Goal: Information Seeking & Learning: Understand process/instructions

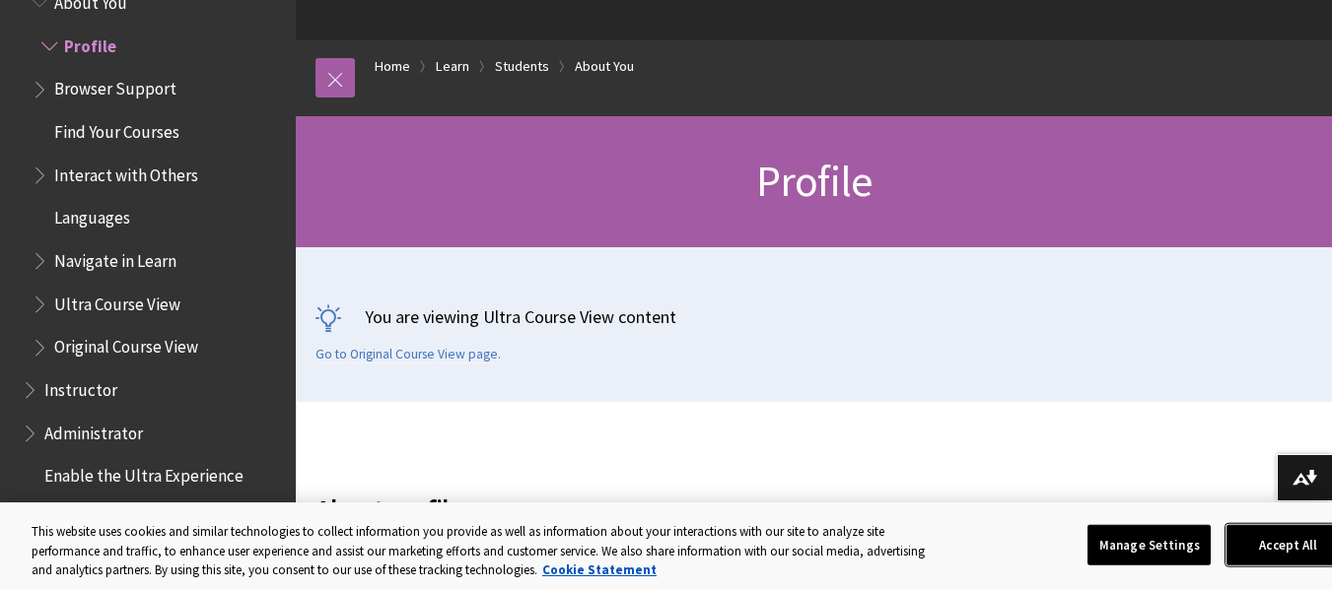
click at [1265, 550] on button "Accept All" at bounding box center [1287, 544] width 123 height 41
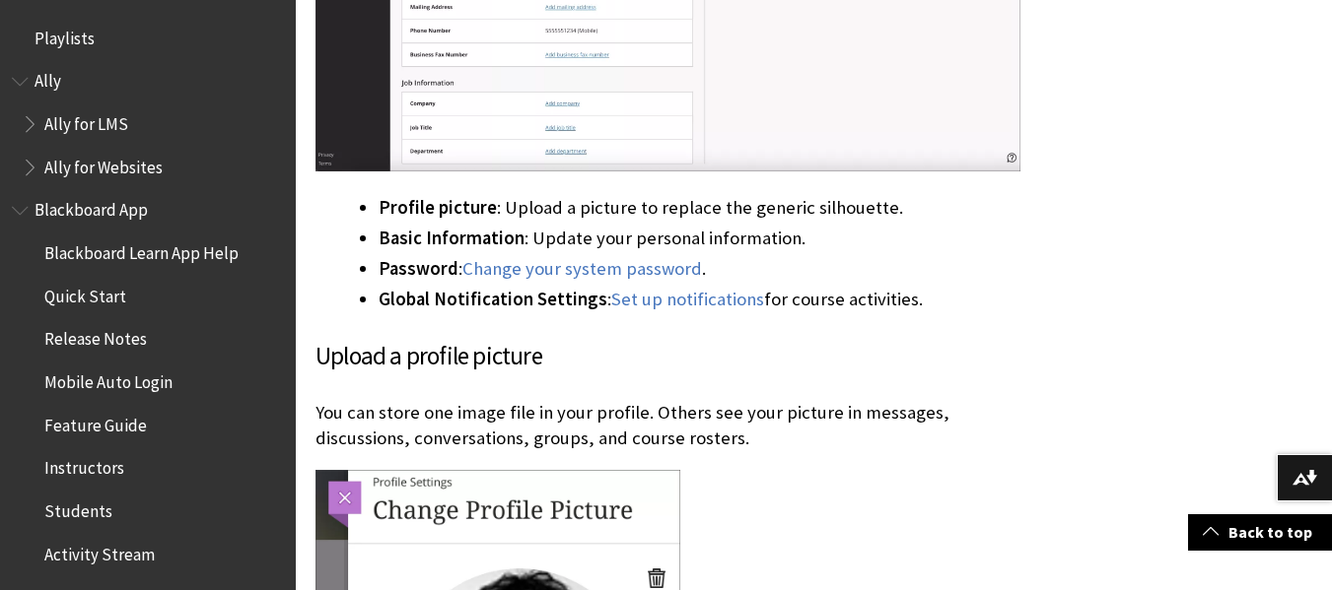
scroll to position [1150, 0]
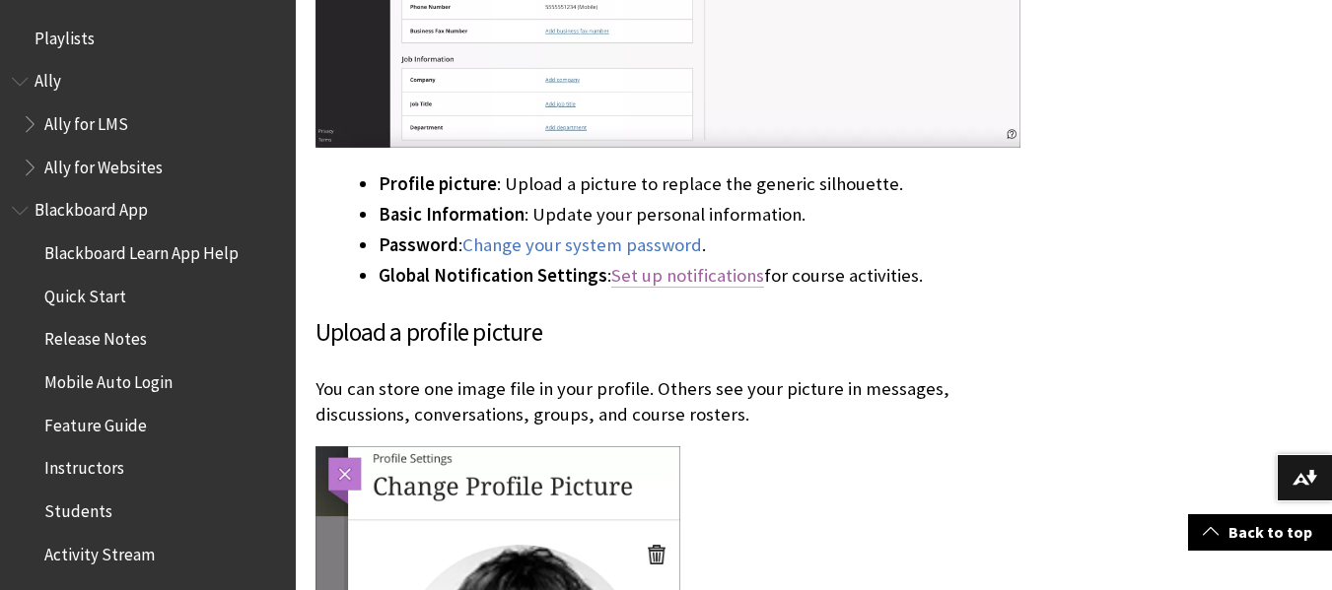
click at [671, 278] on link "Set up notifications" at bounding box center [687, 276] width 153 height 24
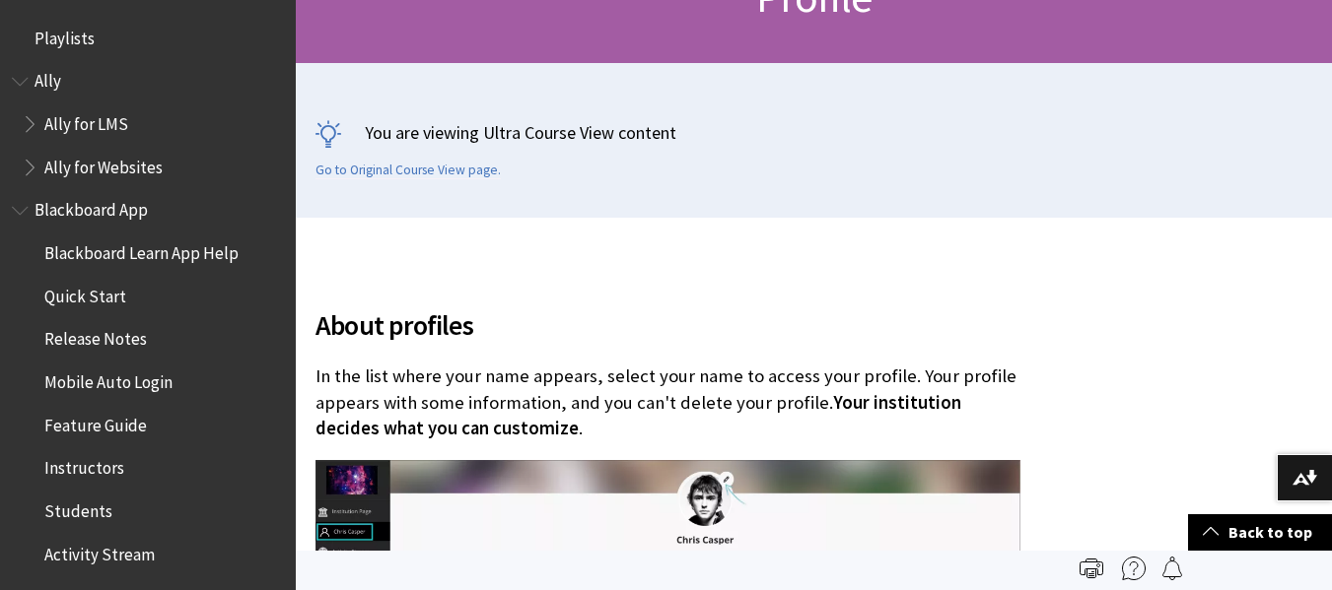
scroll to position [328, 0]
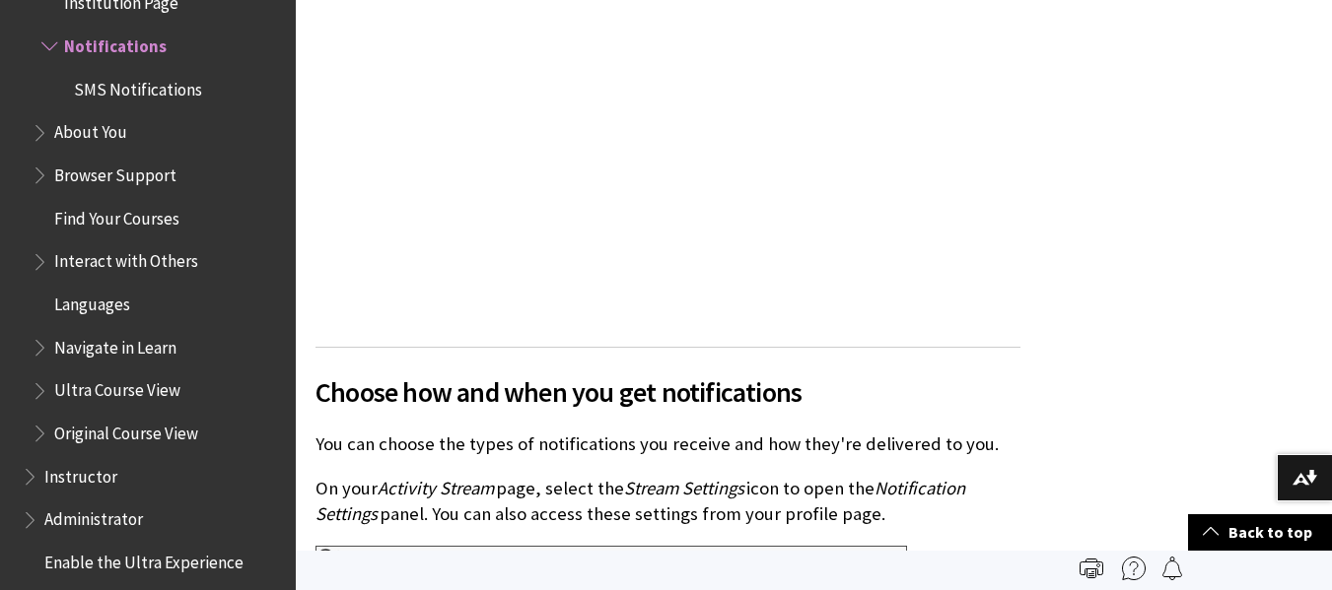
scroll to position [1359, 0]
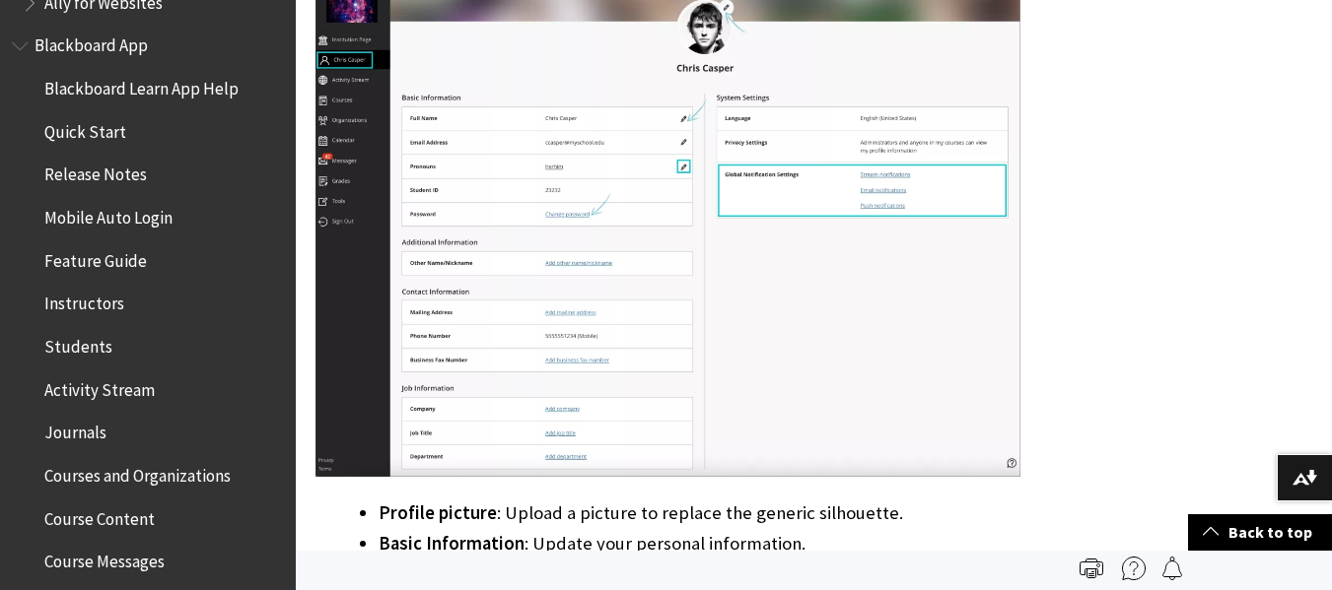
scroll to position [165, 0]
